Goal: Navigation & Orientation: Find specific page/section

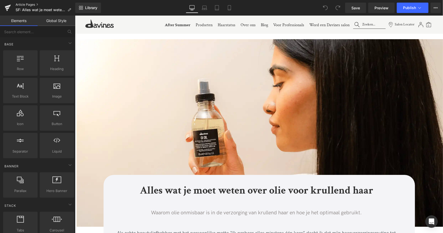
click at [33, 4] on link "Article Pages" at bounding box center [46, 5] width 60 height 4
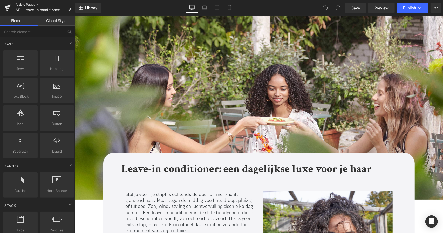
click at [33, 4] on link "Article Pages" at bounding box center [46, 5] width 60 height 4
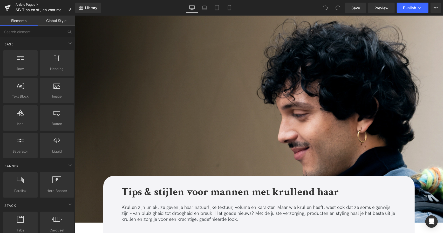
click at [31, 4] on link "Article Pages" at bounding box center [46, 5] width 60 height 4
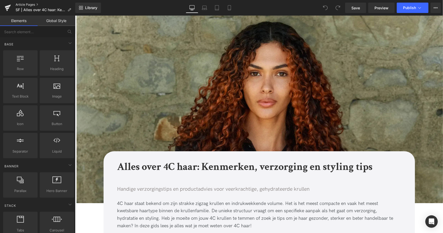
click at [36, 3] on link "Article Pages" at bounding box center [46, 5] width 60 height 4
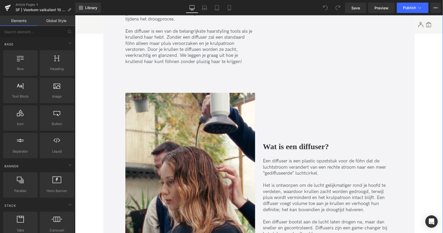
scroll to position [314, 0]
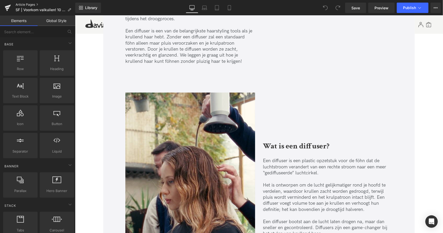
click at [34, 4] on link "Article Pages" at bounding box center [46, 5] width 60 height 4
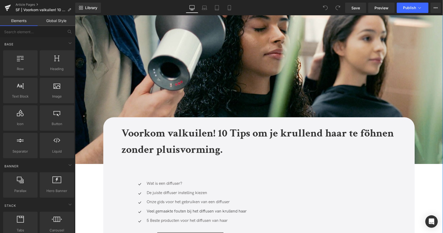
scroll to position [36, 0]
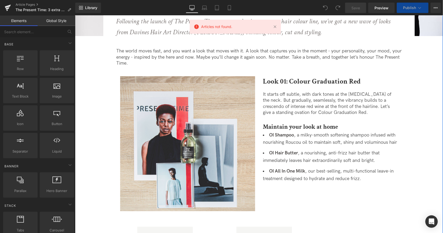
scroll to position [127, 0]
